Goal: Participate in discussion: Engage in conversation with other users on a specific topic

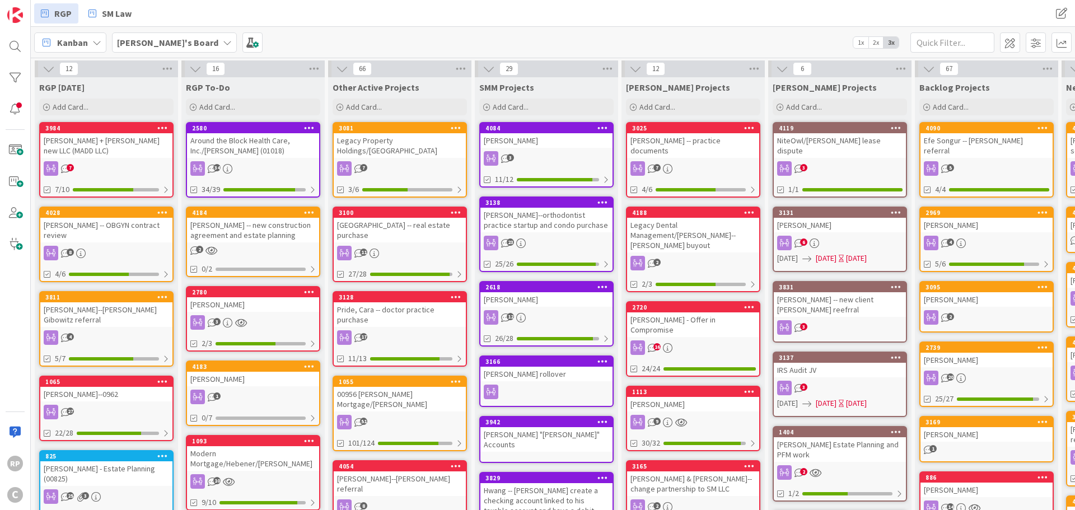
click at [959, 29] on div "[PERSON_NAME]'s Board 1x 2x 3x" at bounding box center [553, 42] width 1044 height 31
click at [965, 36] on input "text" at bounding box center [952, 42] width 84 height 20
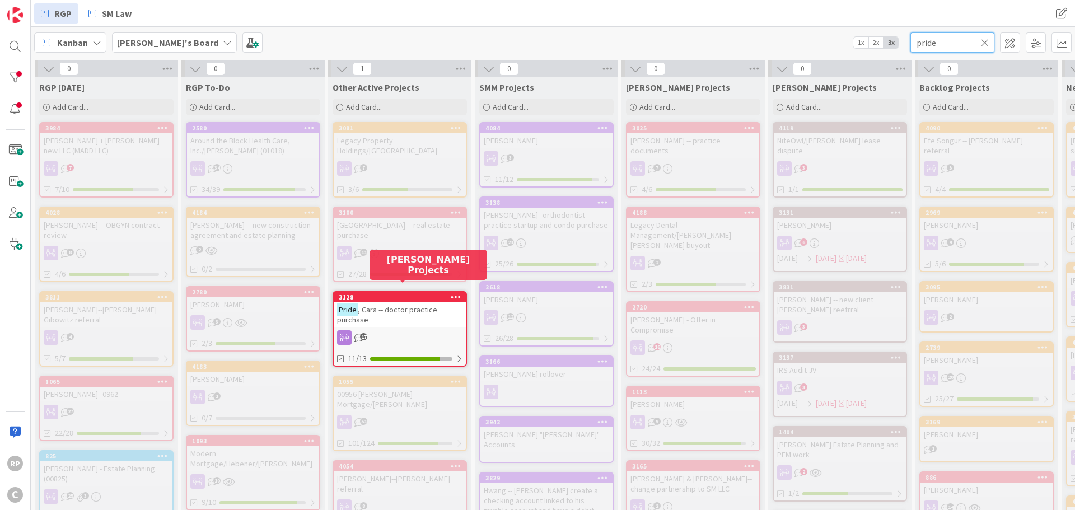
type input "pride"
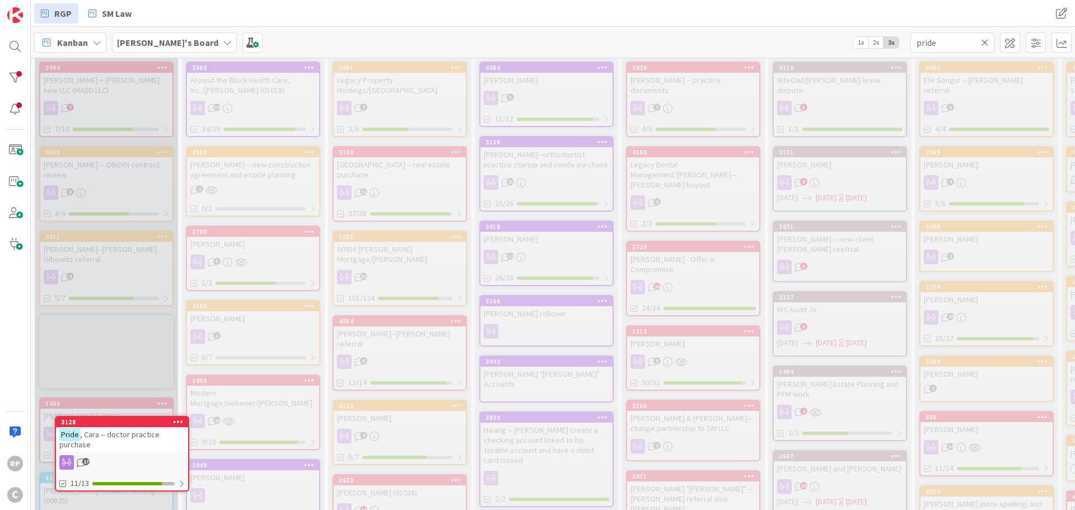
scroll to position [79, 0]
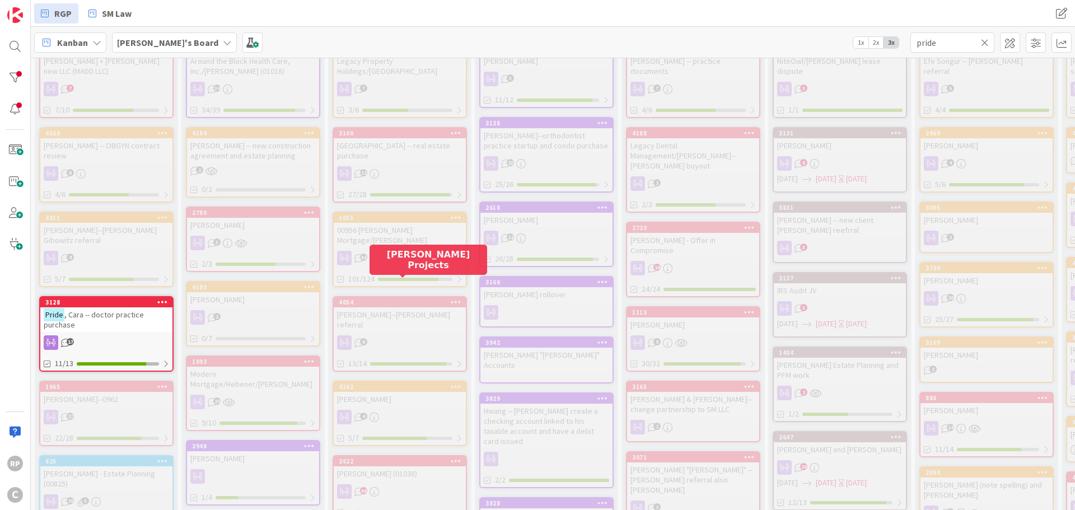
click at [105, 310] on span ", Cara -- doctor practice purchase" at bounding box center [94, 320] width 100 height 20
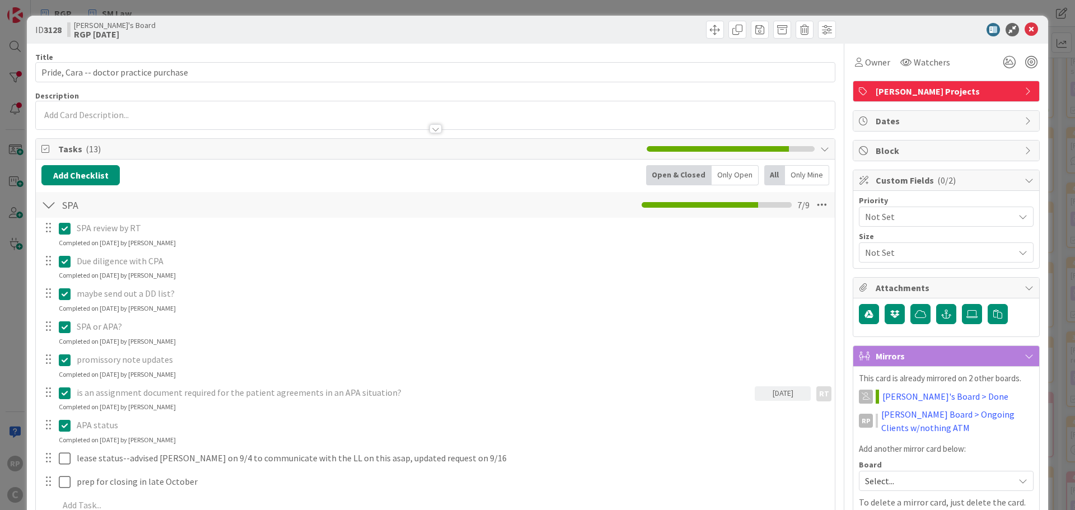
scroll to position [280, 0]
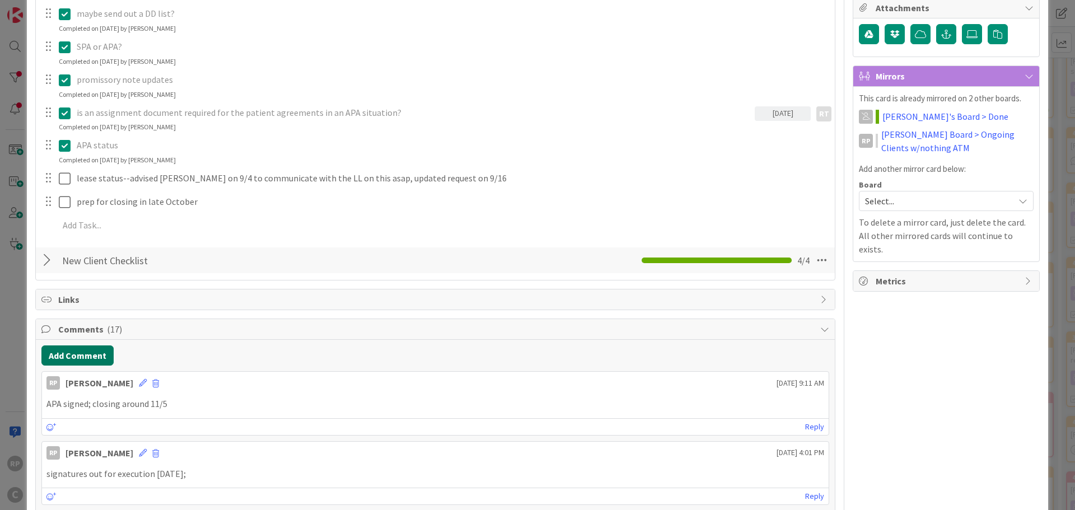
click at [83, 355] on button "Add Comment" at bounding box center [77, 355] width 72 height 20
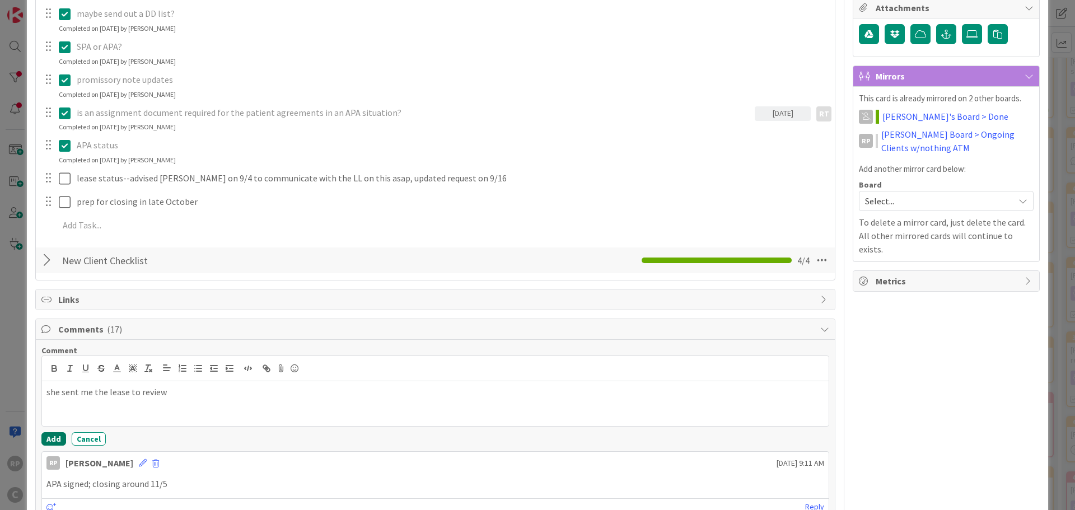
click at [51, 443] on button "Add" at bounding box center [53, 438] width 25 height 13
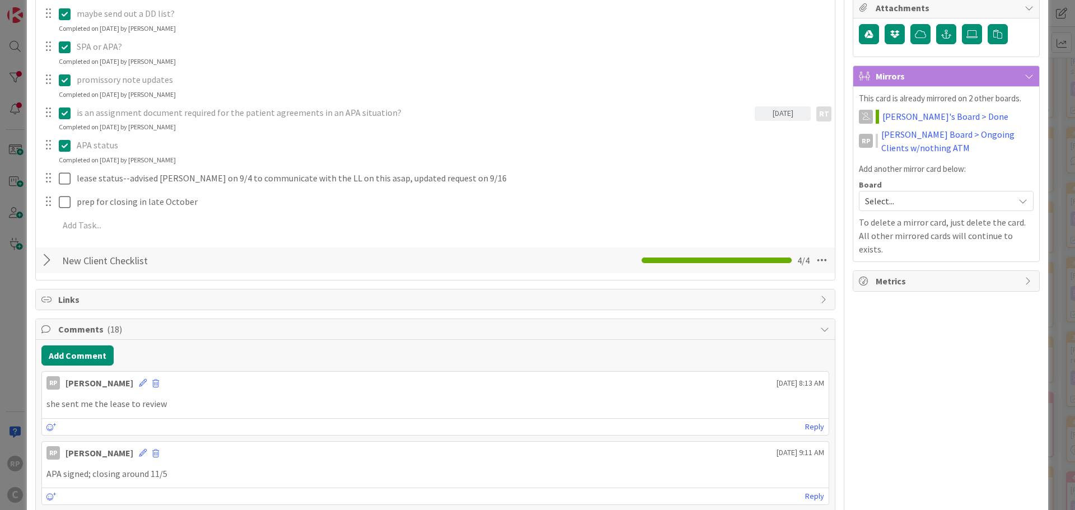
scroll to position [0, 0]
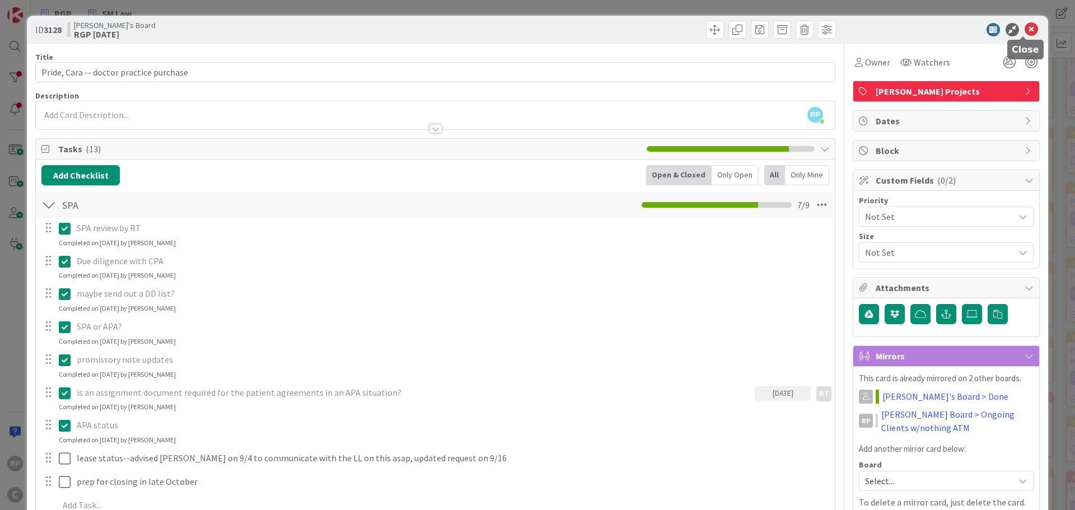
click at [1026, 28] on icon at bounding box center [1030, 29] width 13 height 13
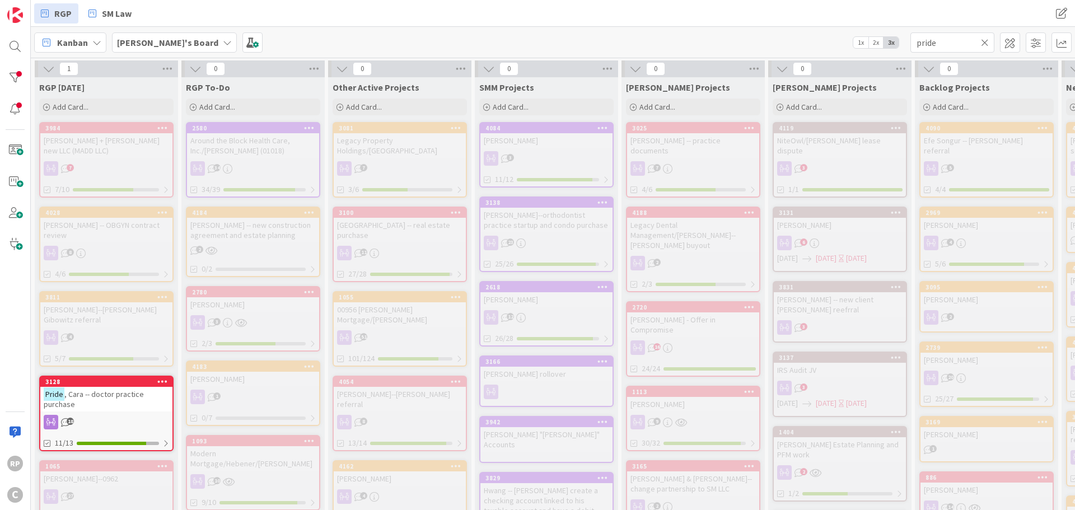
click at [982, 42] on icon at bounding box center [985, 43] width 8 height 10
